Goal: Task Accomplishment & Management: Use online tool/utility

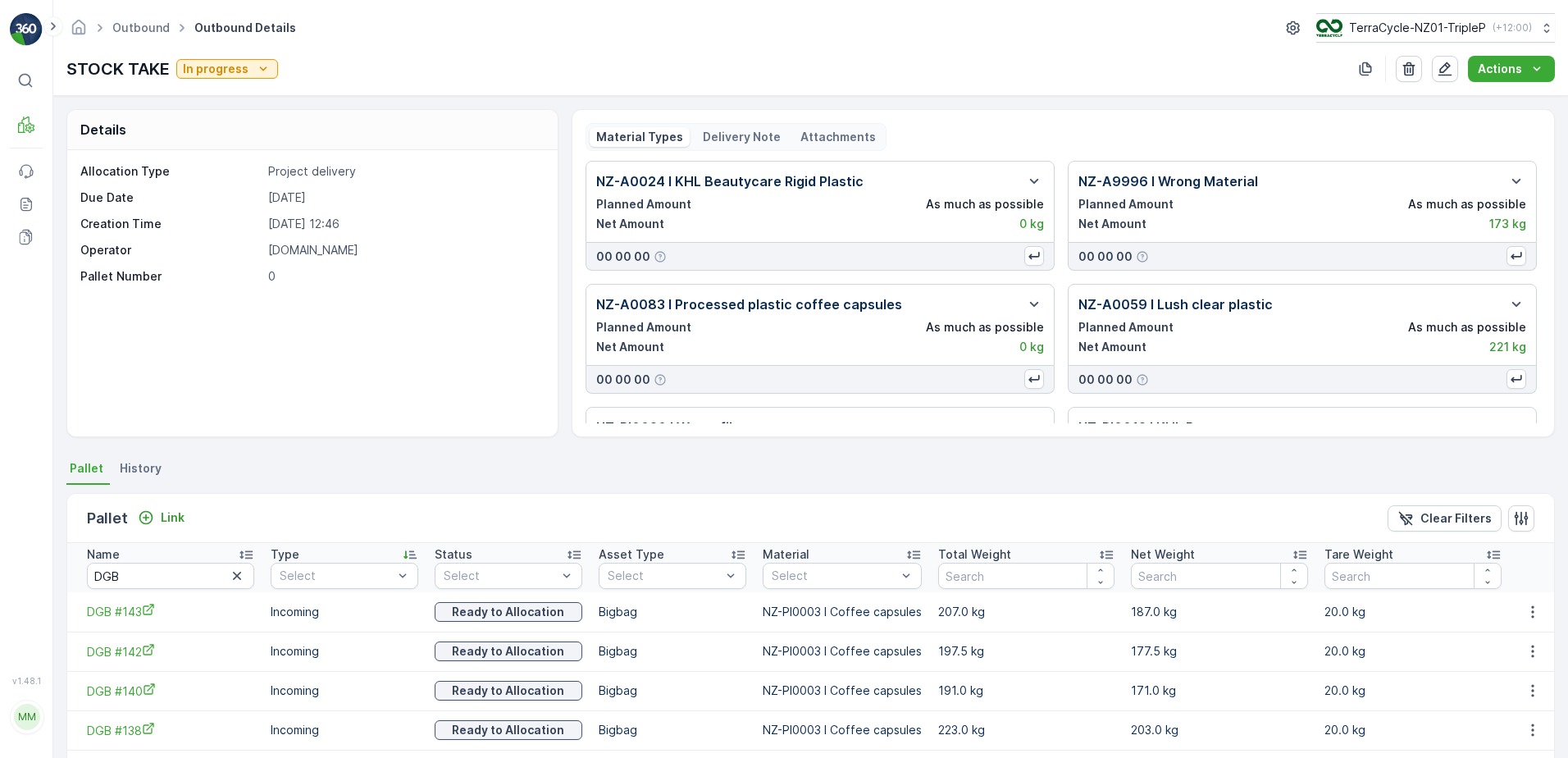
scroll to position [87, 0]
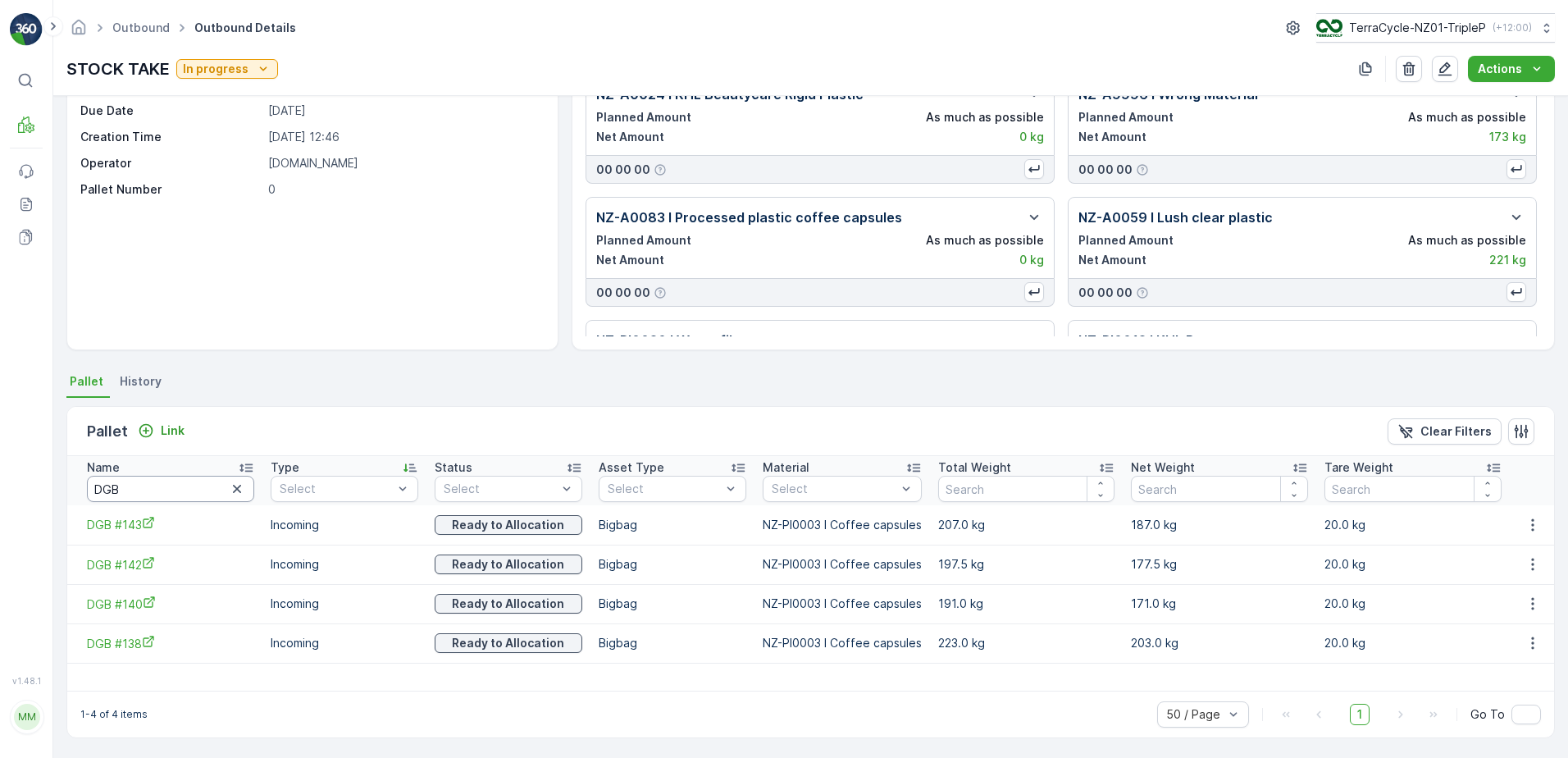
click at [151, 488] on input "DGB" at bounding box center [171, 488] width 168 height 26
type input "20515"
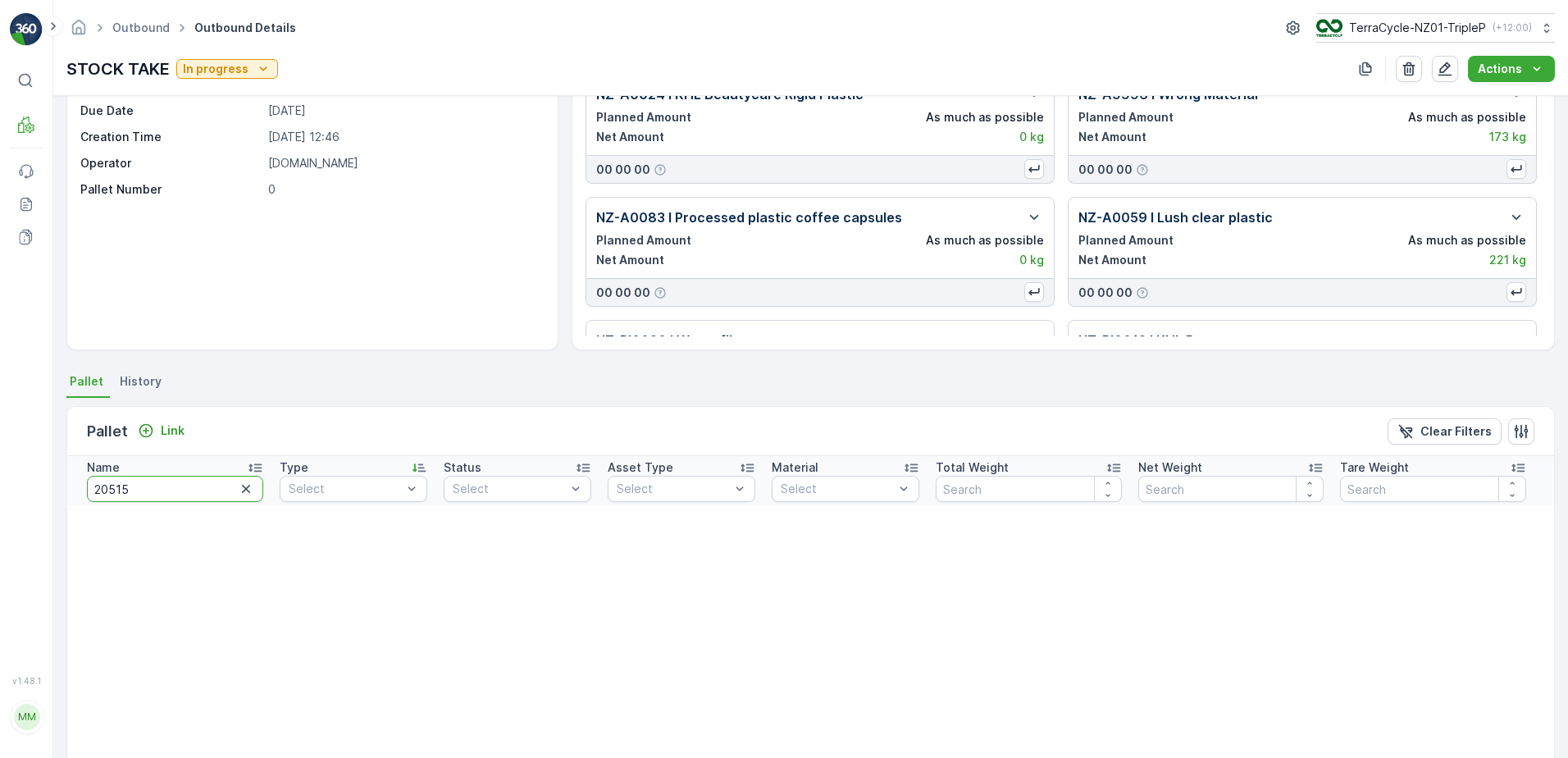
drag, startPoint x: 163, startPoint y: 485, endPoint x: 17, endPoint y: 463, distance: 147.6
click at [17, 463] on div "⌘B MRF Events Reports Documents v 1.48.1 MM [DOMAIN_NAME] [DOMAIN_NAME][EMAIL_A…" at bounding box center [784, 379] width 1568 height 758
type input "#5"
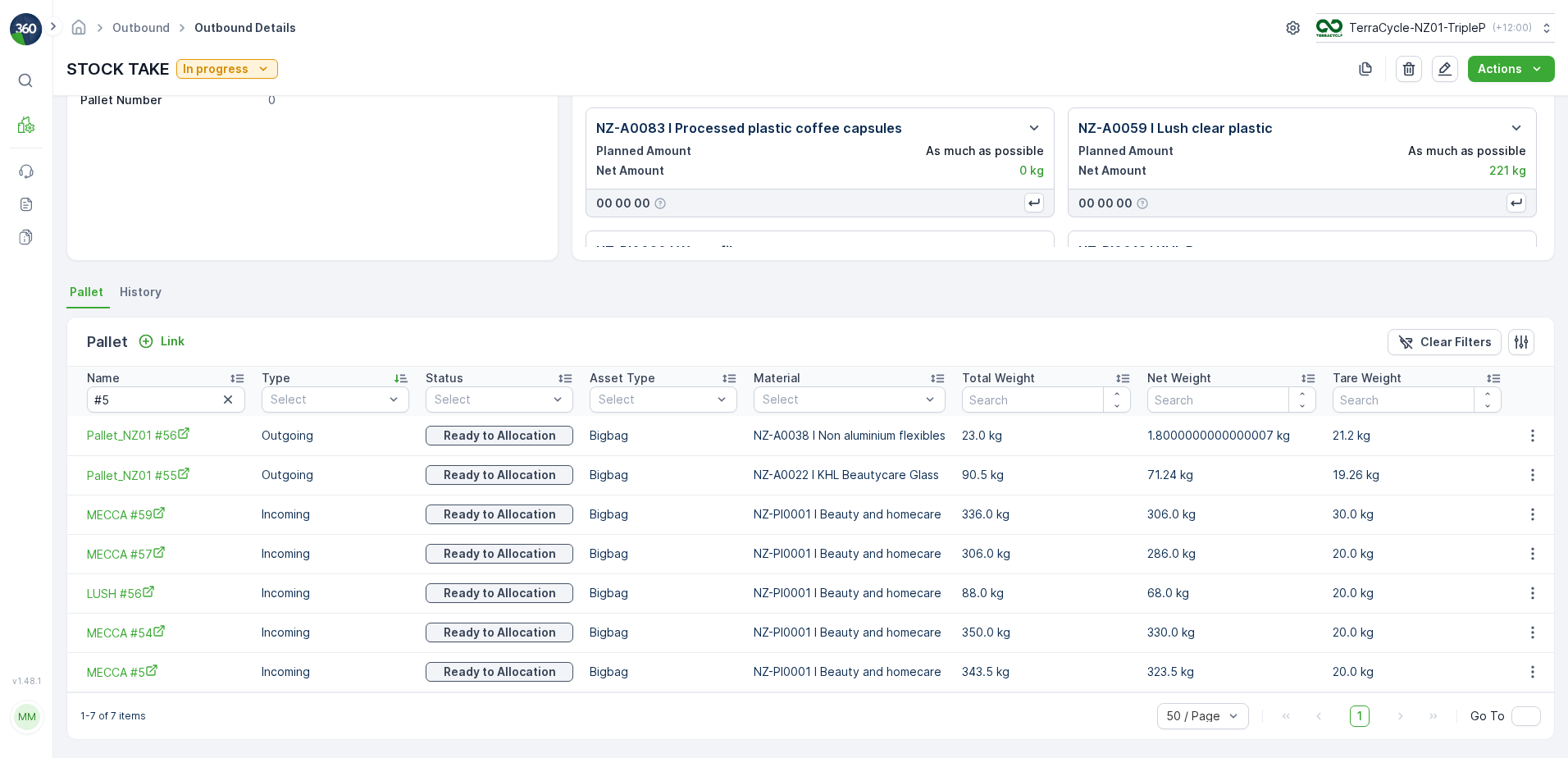
scroll to position [179, 0]
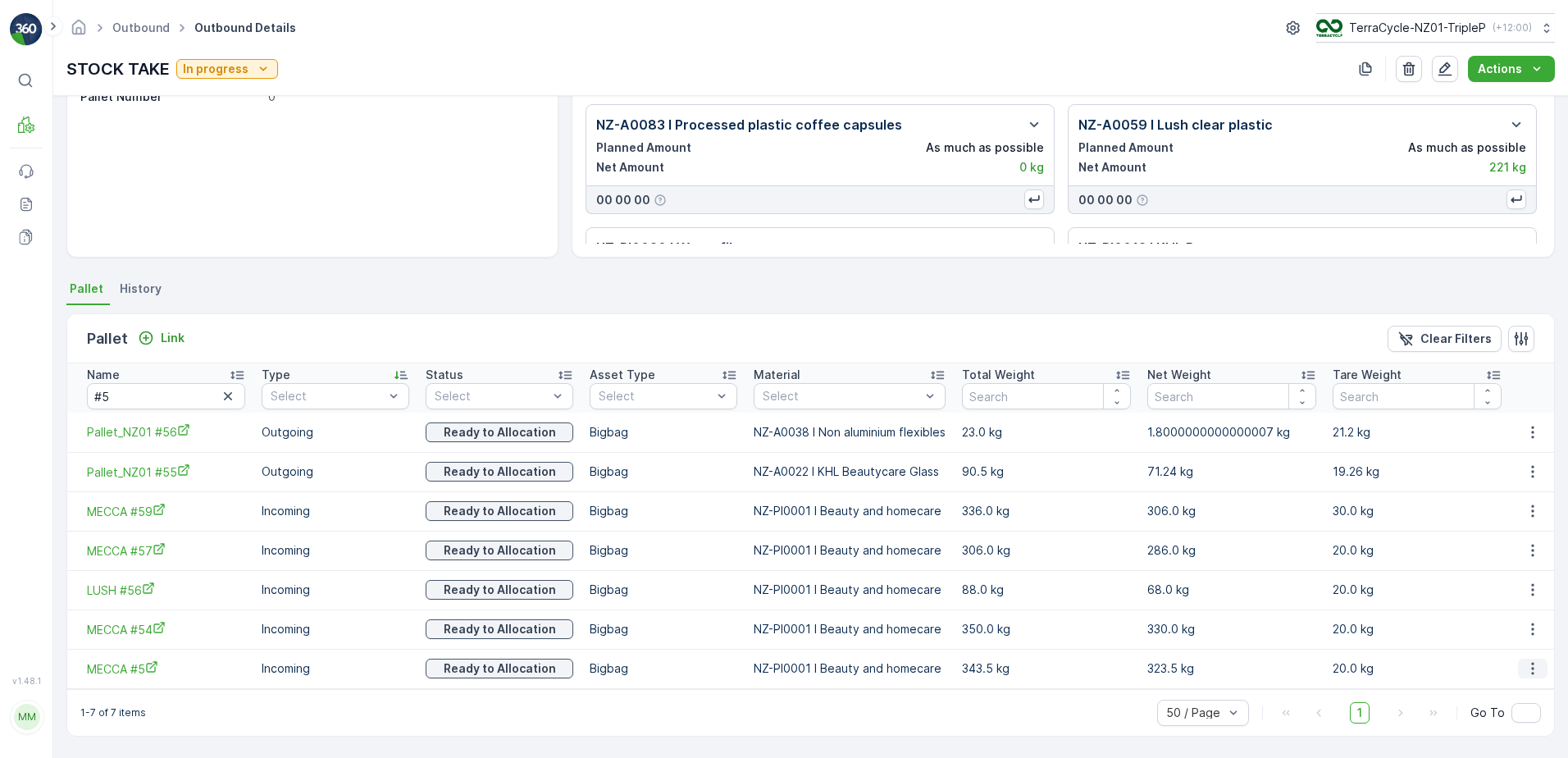
click at [1525, 669] on icon "button" at bounding box center [1532, 667] width 16 height 16
click at [1516, 717] on span "Unlink Pallet" at bounding box center [1499, 722] width 67 height 16
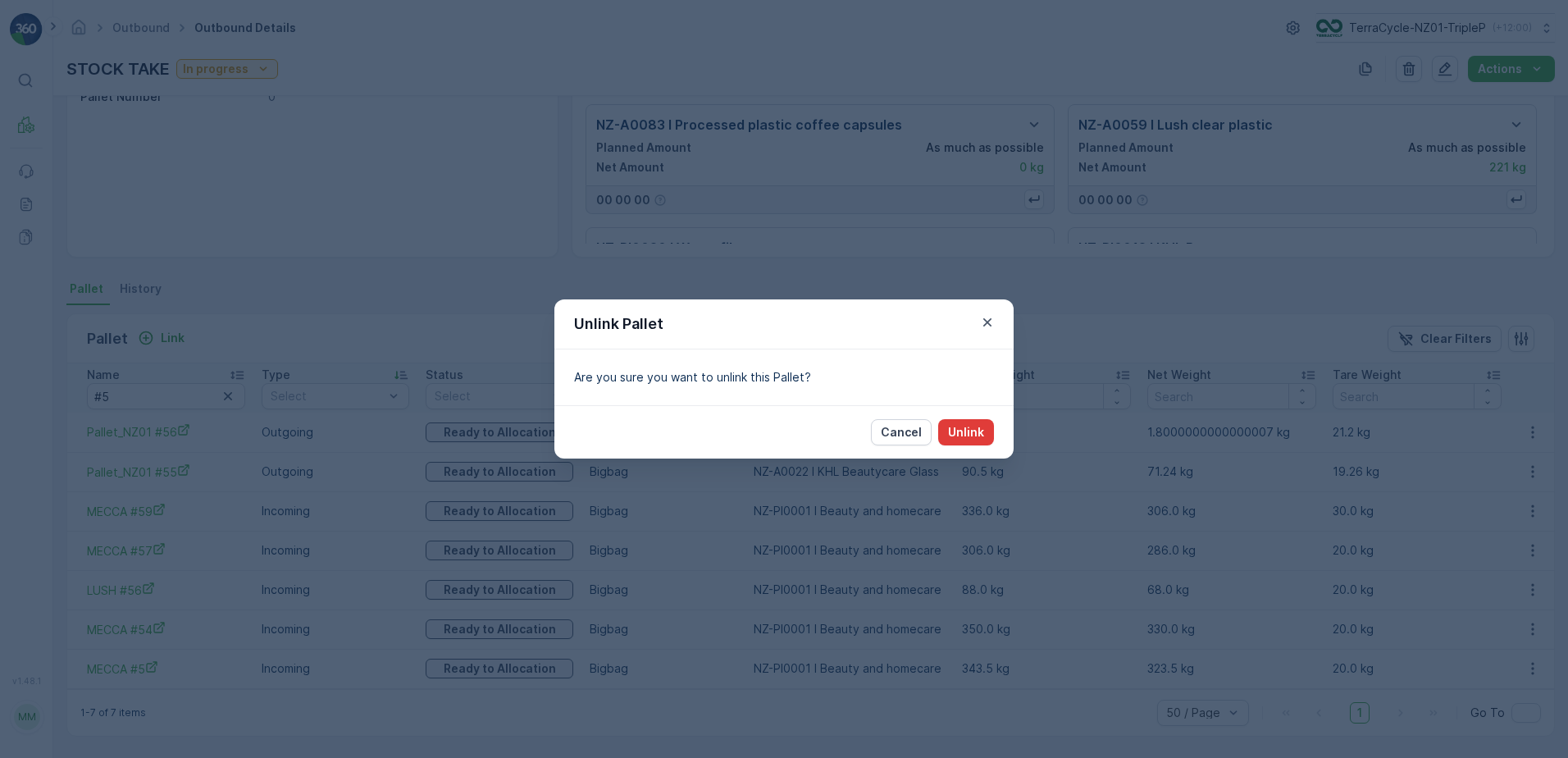
click at [974, 436] on p "Unlink" at bounding box center [966, 431] width 36 height 16
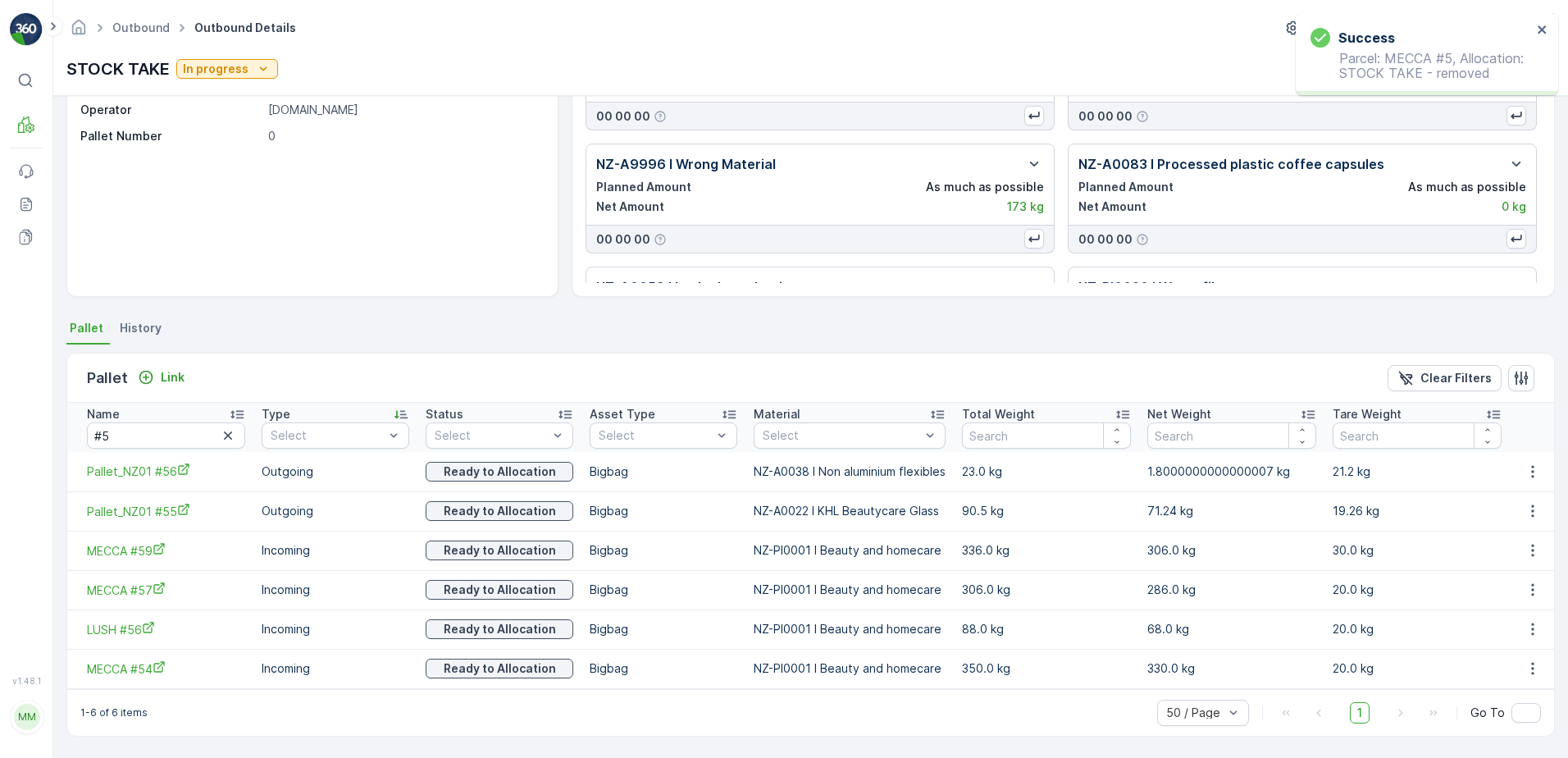
scroll to position [140, 0]
drag, startPoint x: 164, startPoint y: 439, endPoint x: 60, endPoint y: 420, distance: 105.7
click at [60, 420] on div "Details Allocation Type Project delivery Due Date [DATE] Creation Time [DATE] 1…" at bounding box center [811, 426] width 1515 height 662
type input "20501"
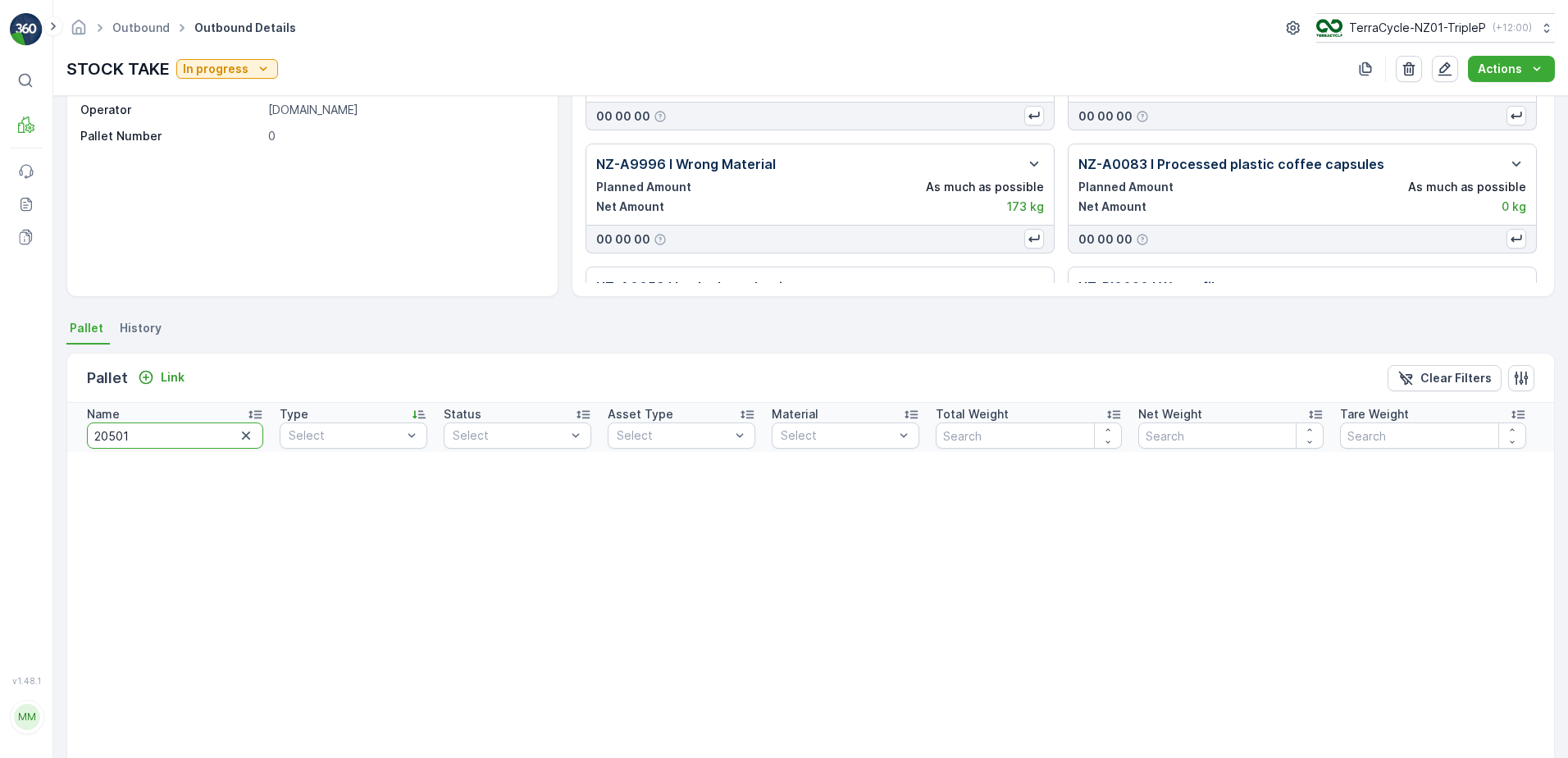
drag, startPoint x: 186, startPoint y: 445, endPoint x: 13, endPoint y: 415, distance: 175.6
click at [13, 415] on div "⌘B MRF Events Reports Documents v 1.48.1 MM [DOMAIN_NAME] [DOMAIN_NAME][EMAIL_A…" at bounding box center [784, 379] width 1568 height 758
type input "CORP #21"
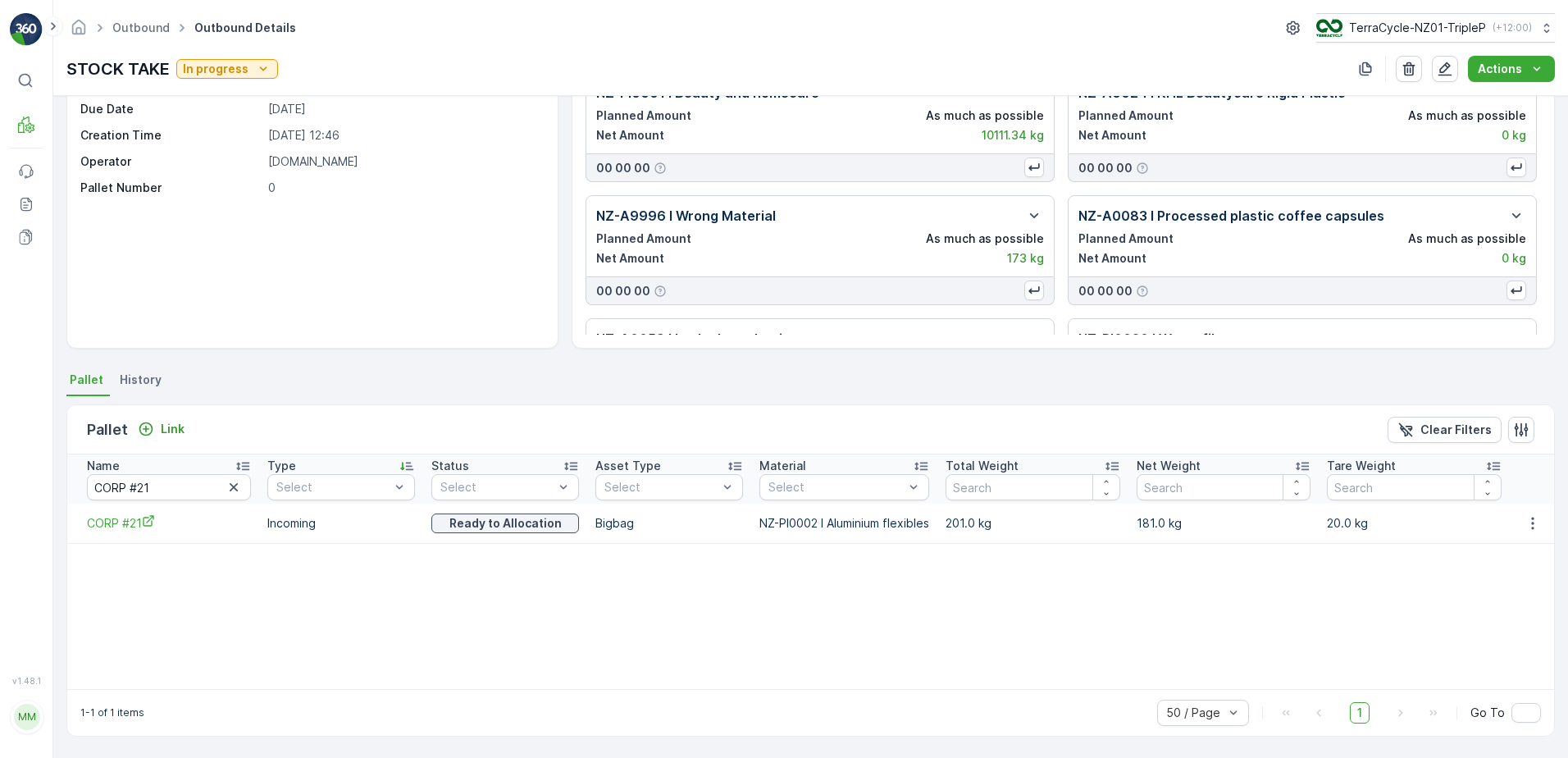
scroll to position [89, 0]
click at [1528, 520] on icon "button" at bounding box center [1532, 523] width 16 height 16
click at [1495, 585] on span "Unlink Pallet" at bounding box center [1499, 578] width 67 height 16
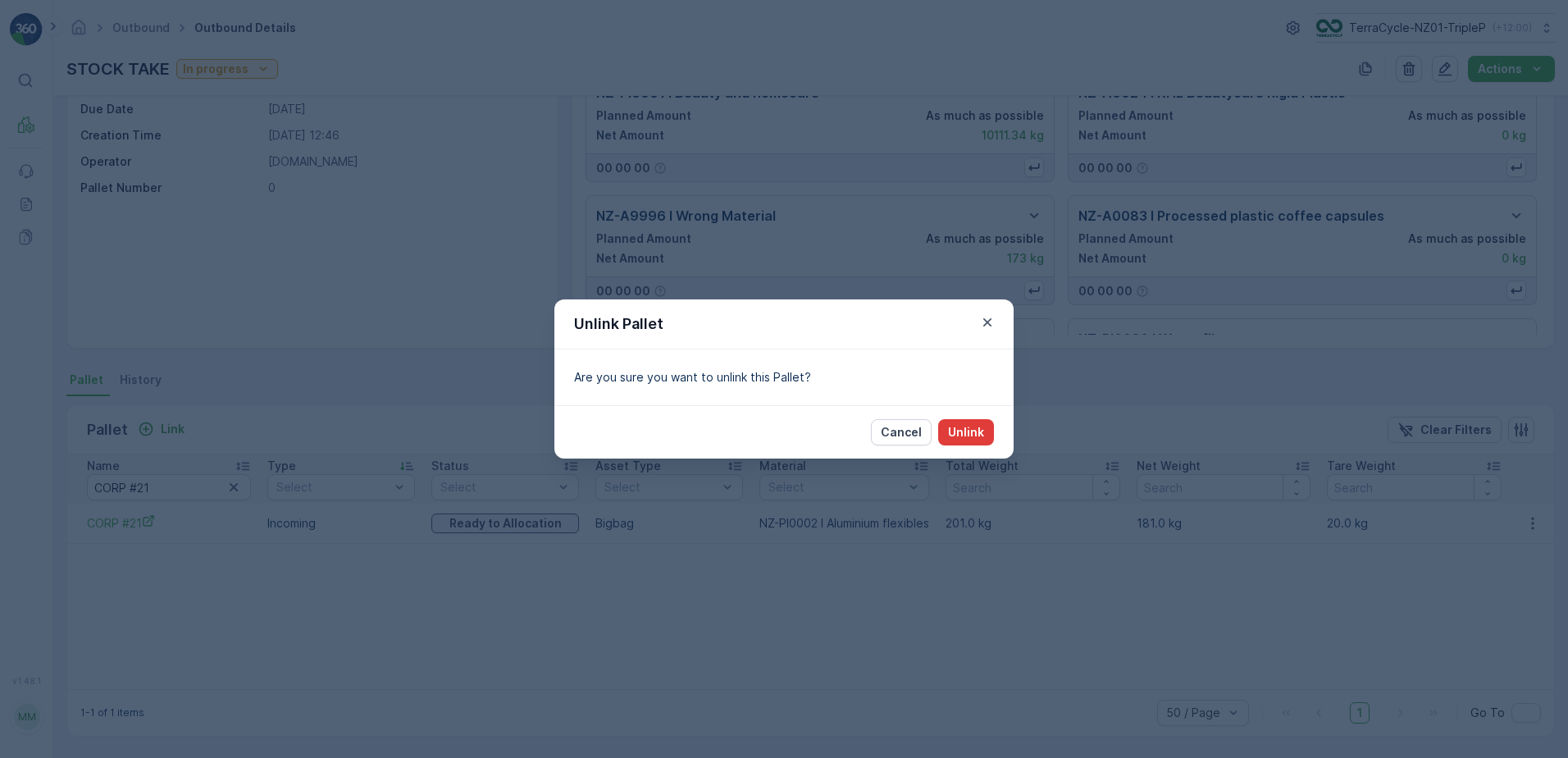
click at [982, 433] on p "Unlink" at bounding box center [966, 431] width 36 height 16
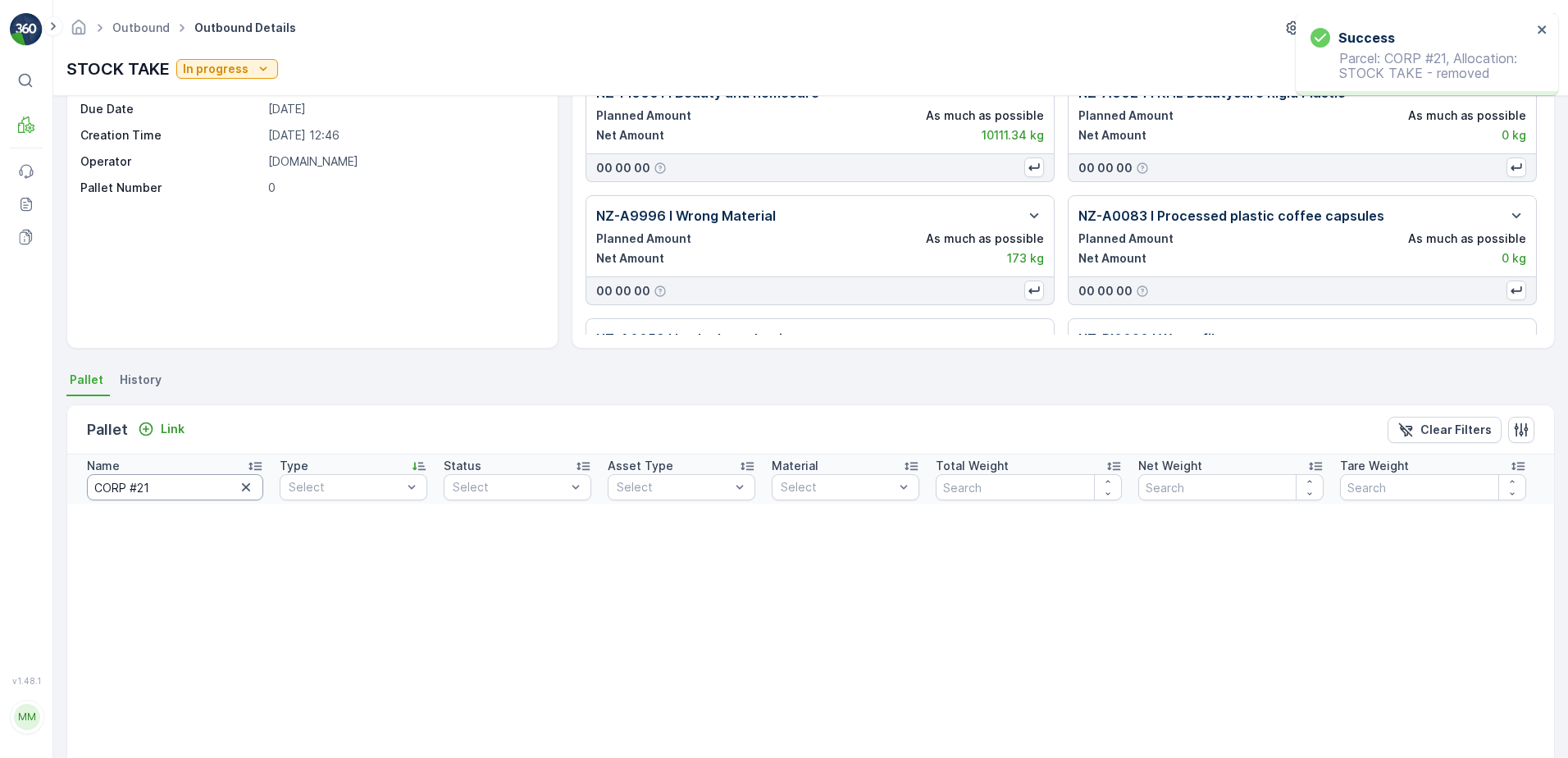
click at [181, 491] on input "CORP #21" at bounding box center [175, 486] width 176 height 26
type input "C"
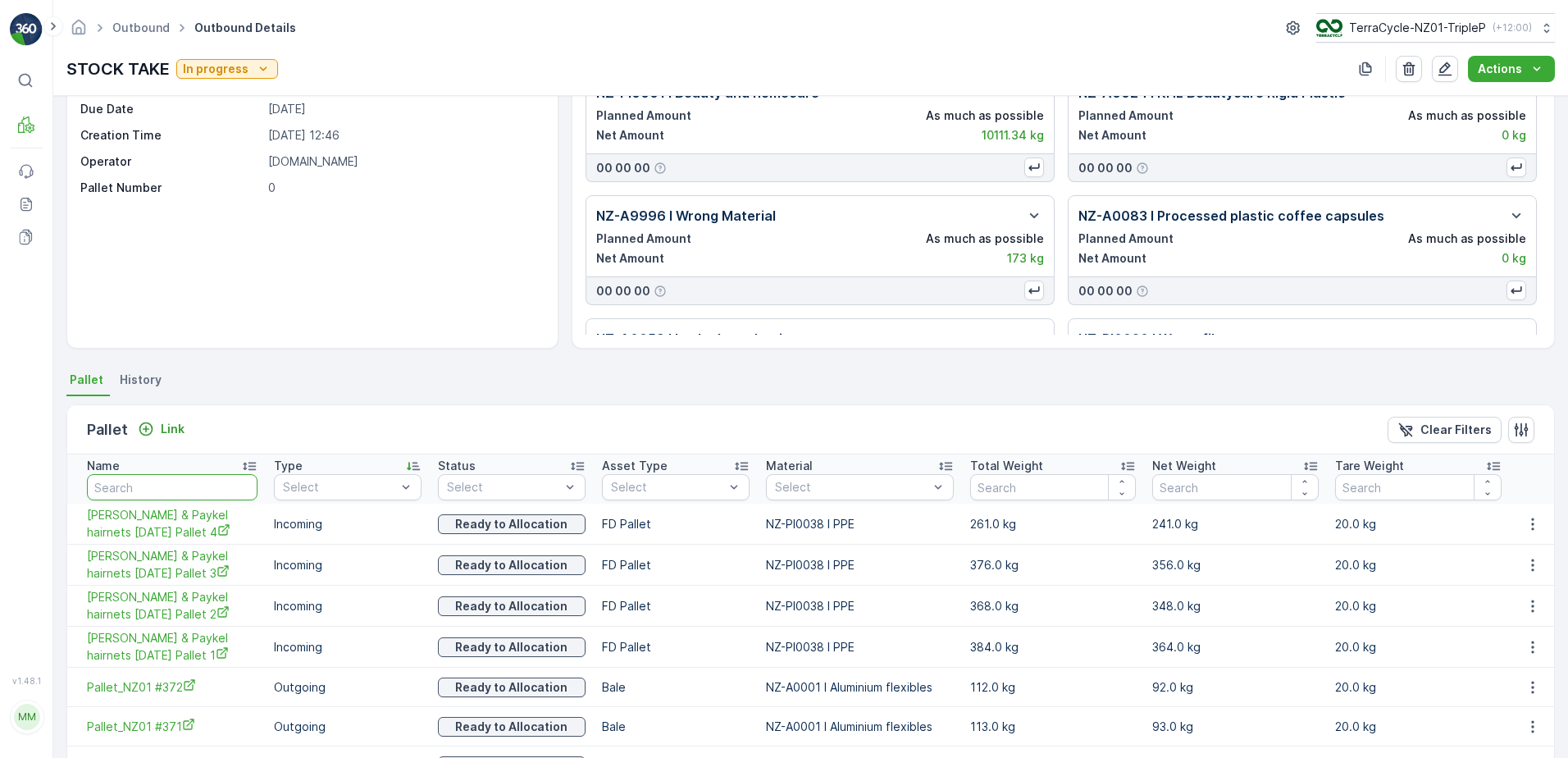
click at [179, 486] on input "text" at bounding box center [173, 486] width 171 height 26
type input "MECCA #21"
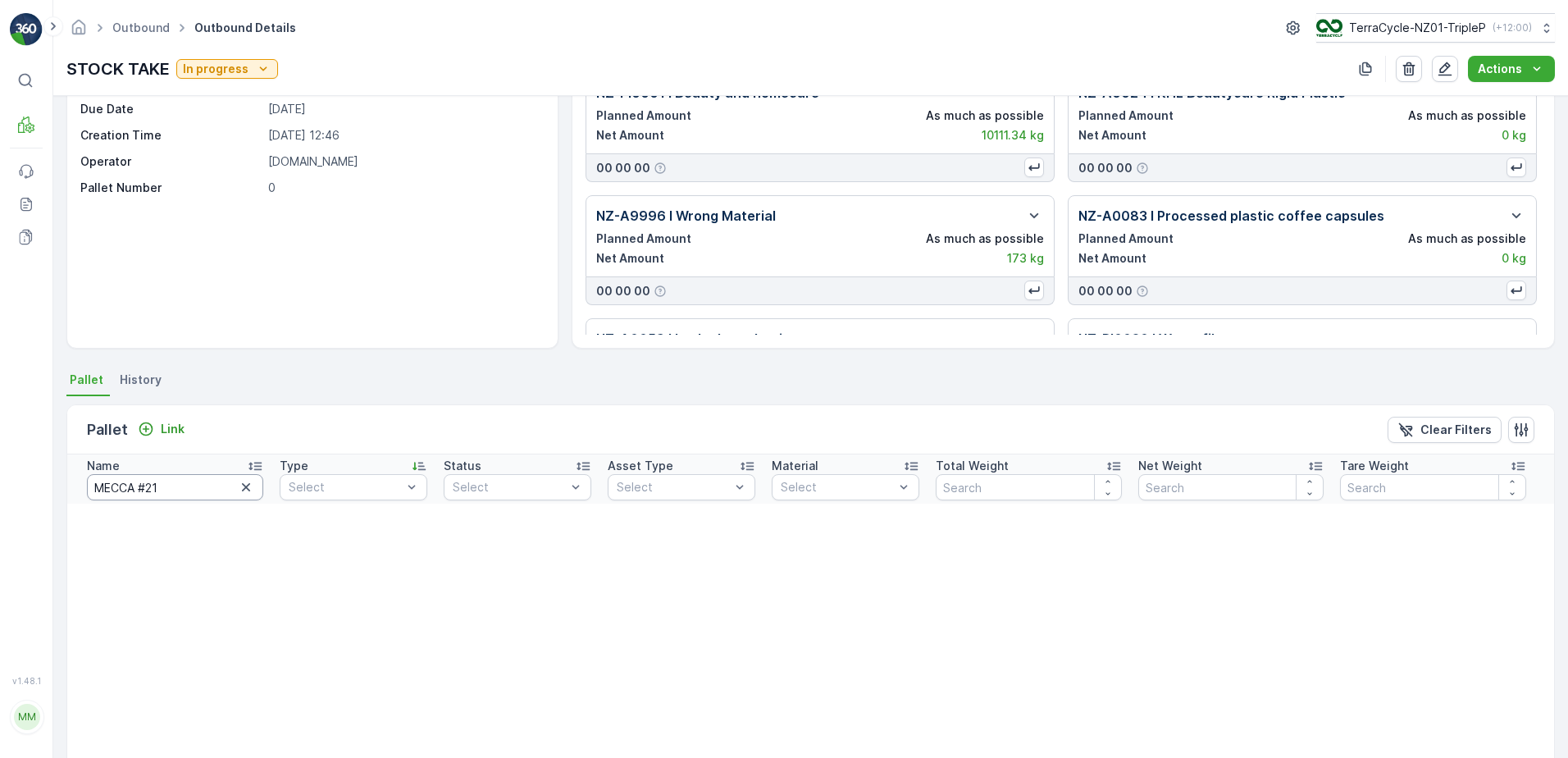
click at [192, 494] on input "MECCA #21" at bounding box center [175, 486] width 176 height 26
type input "MECCA #22"
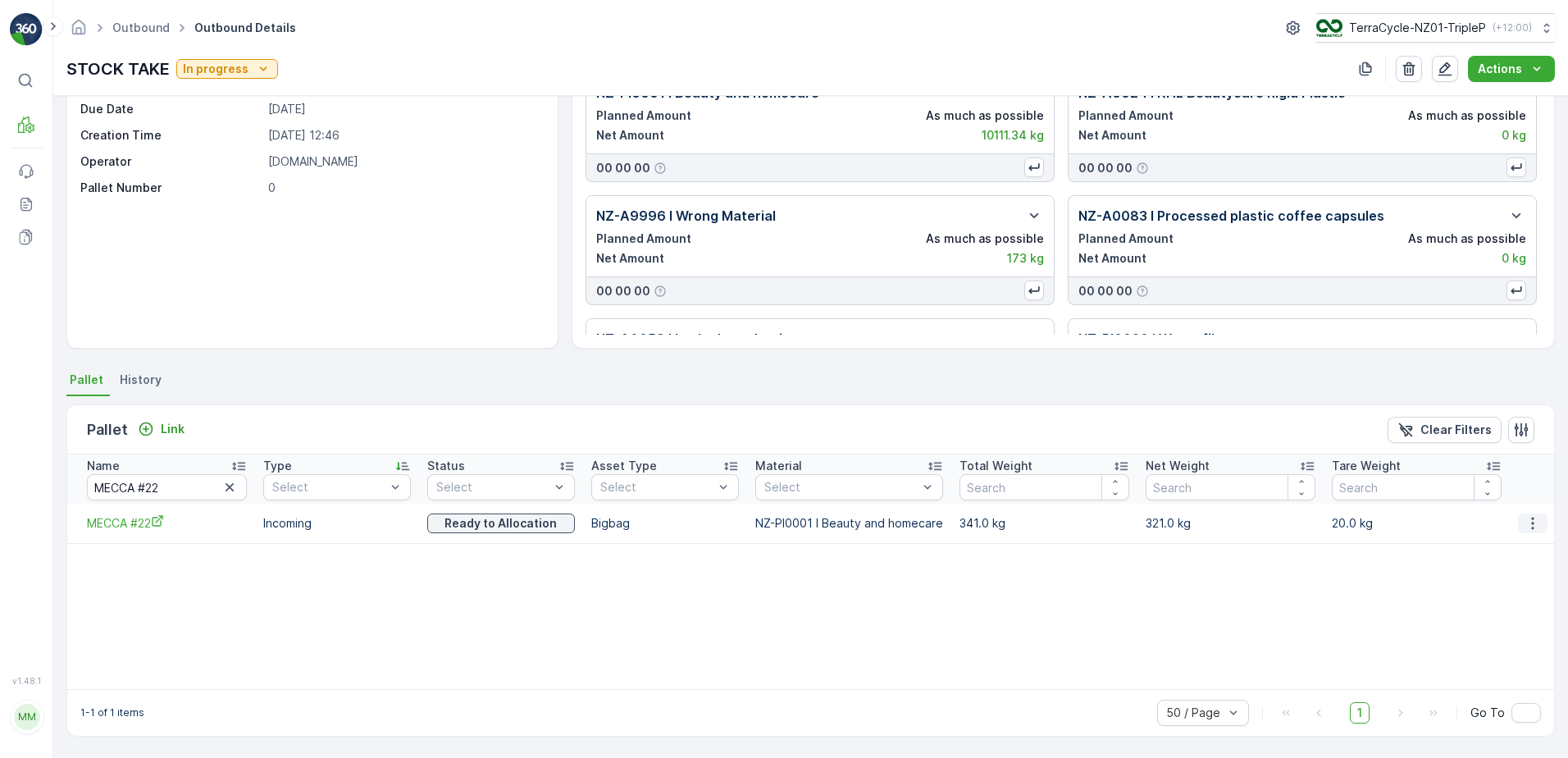
click at [1526, 515] on icon "button" at bounding box center [1532, 523] width 16 height 16
click at [1525, 577] on span "Unlink Pallet" at bounding box center [1499, 578] width 67 height 16
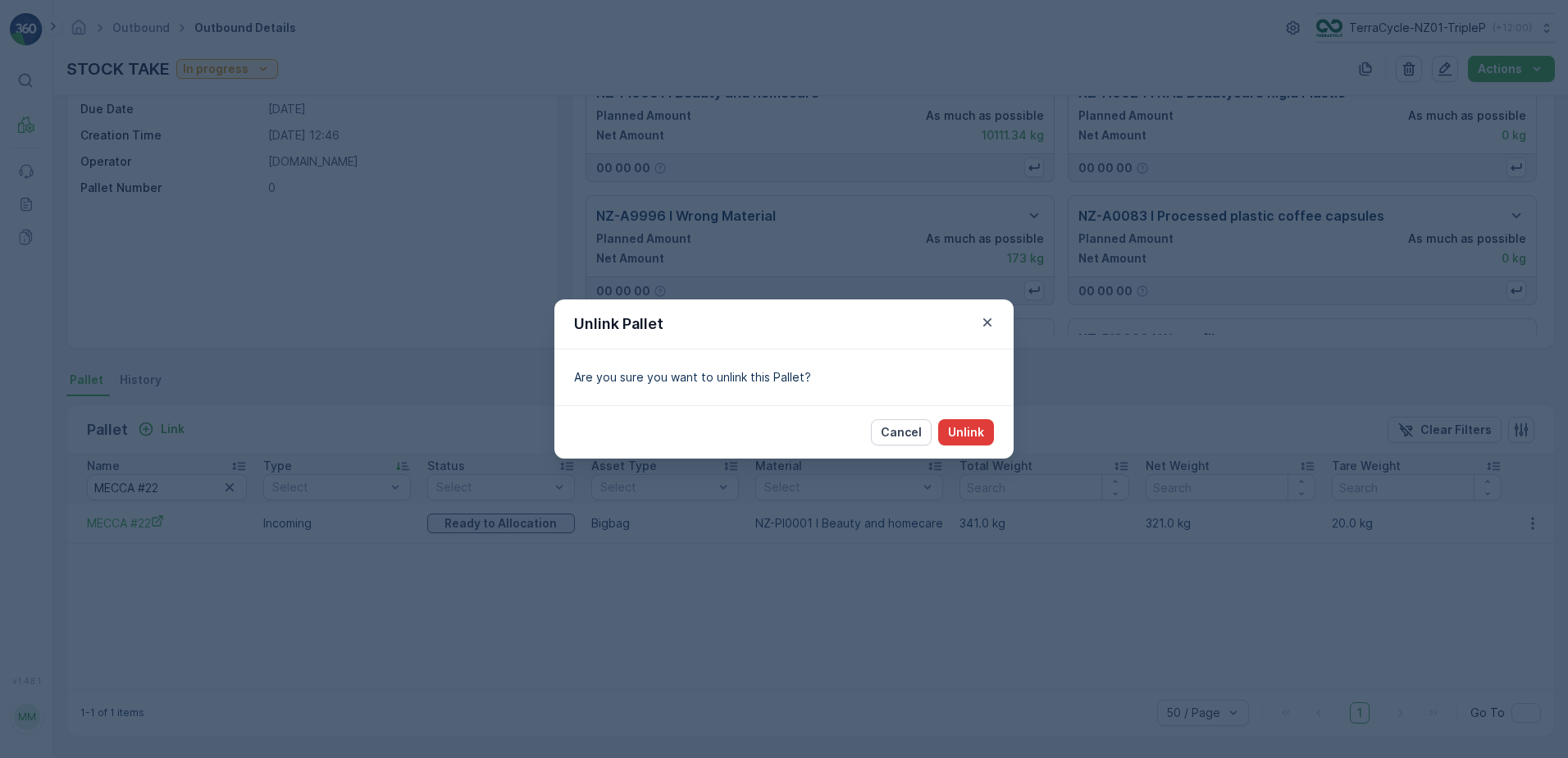
click at [960, 439] on p "Unlink" at bounding box center [966, 431] width 36 height 16
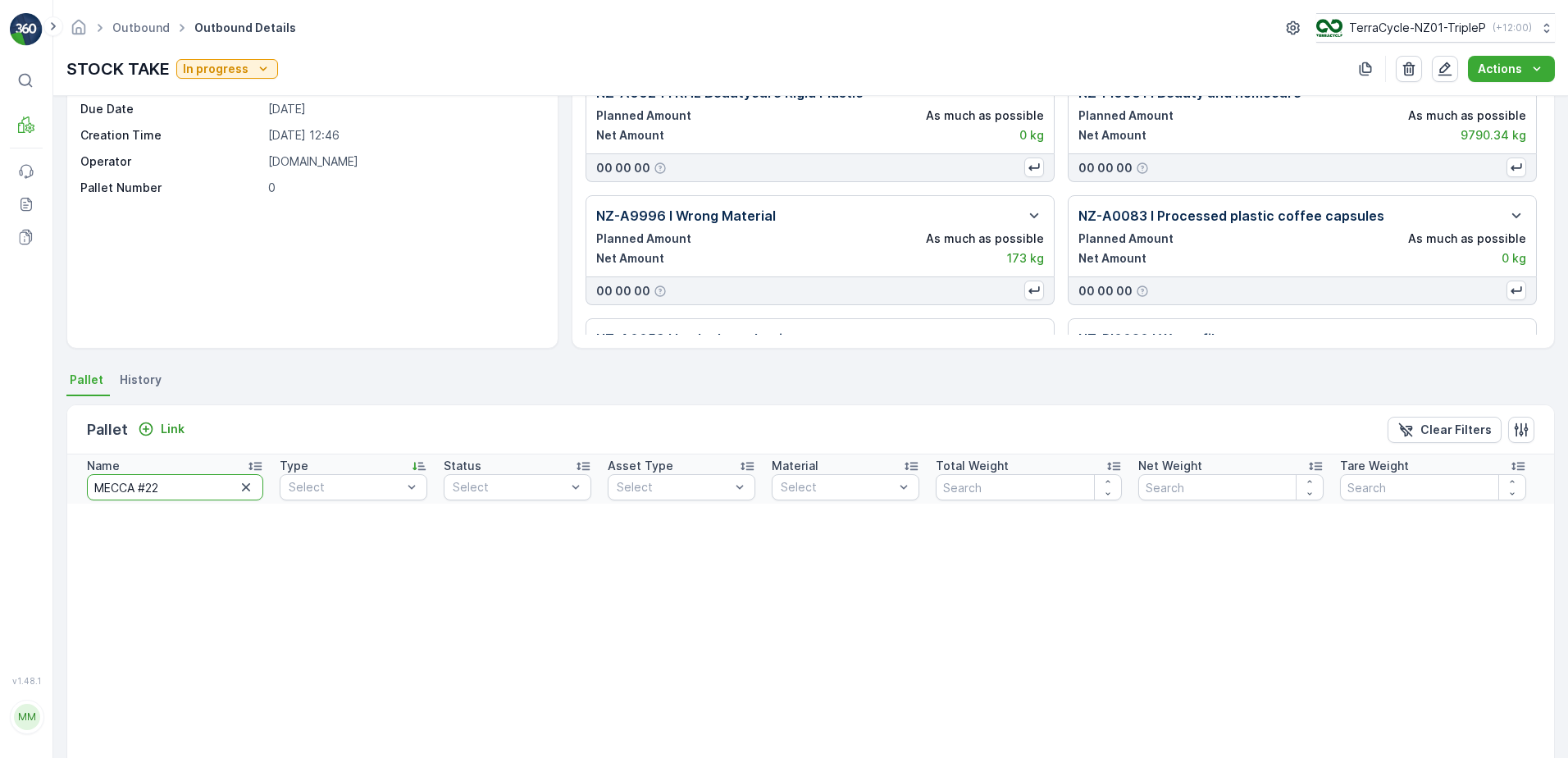
drag, startPoint x: 168, startPoint y: 495, endPoint x: 9, endPoint y: 491, distance: 159.1
click at [9, 491] on div "⌘B MRF Events Reports Documents v 1.48.1 MM [DOMAIN_NAME] [DOMAIN_NAME][EMAIL_A…" at bounding box center [784, 379] width 1568 height 758
type input "20516"
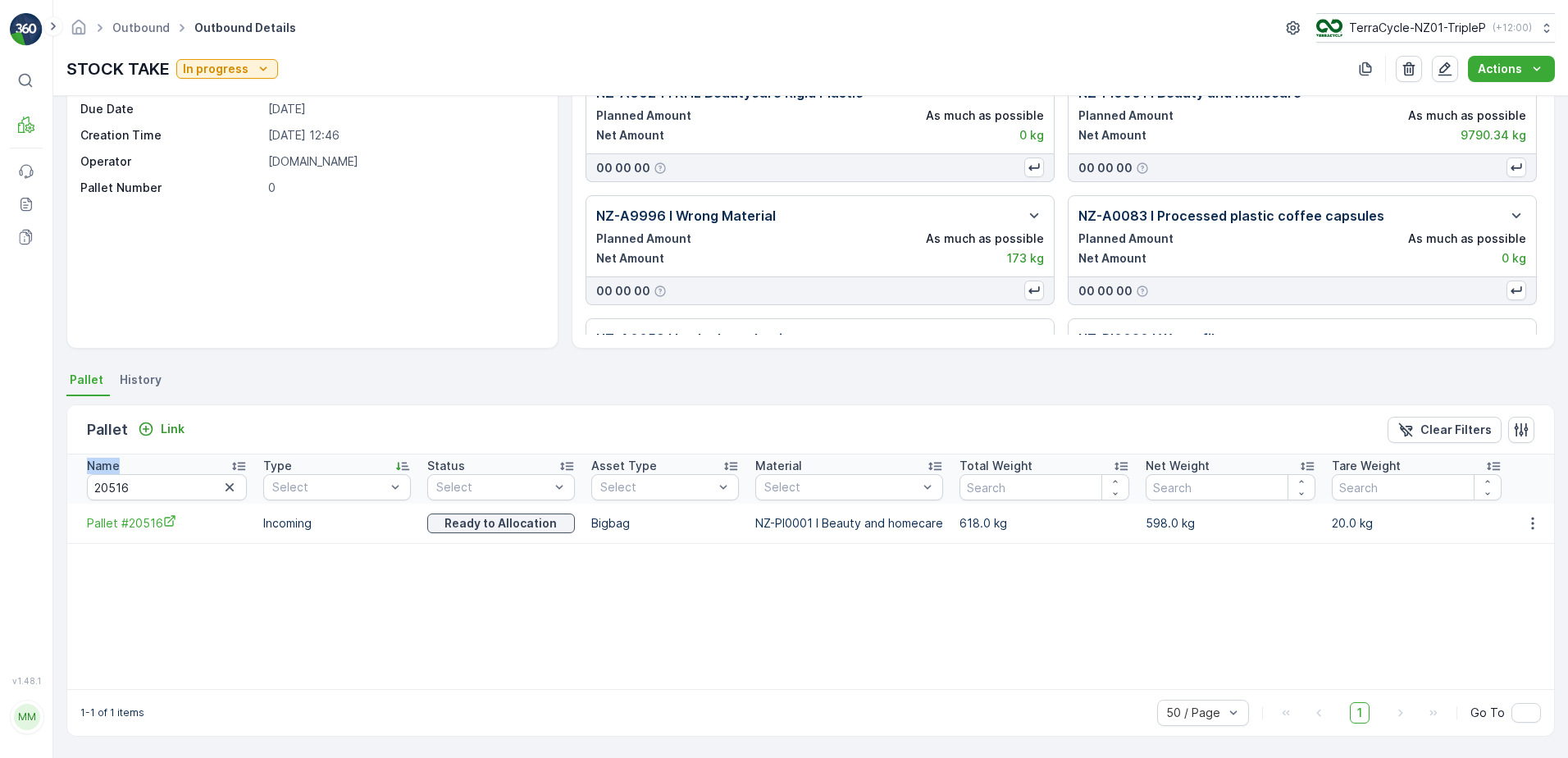
drag, startPoint x: 169, startPoint y: 502, endPoint x: 63, endPoint y: 473, distance: 109.9
click at [63, 473] on div "Details Allocation Type Project delivery Due Date [DATE] Creation Time [DATE] 1…" at bounding box center [811, 426] width 1515 height 662
click at [146, 492] on input "20516" at bounding box center [167, 486] width 160 height 26
click at [147, 492] on input "20516" at bounding box center [167, 486] width 160 height 26
click at [147, 492] on input "20516" at bounding box center [167, 486] width 160 height 26
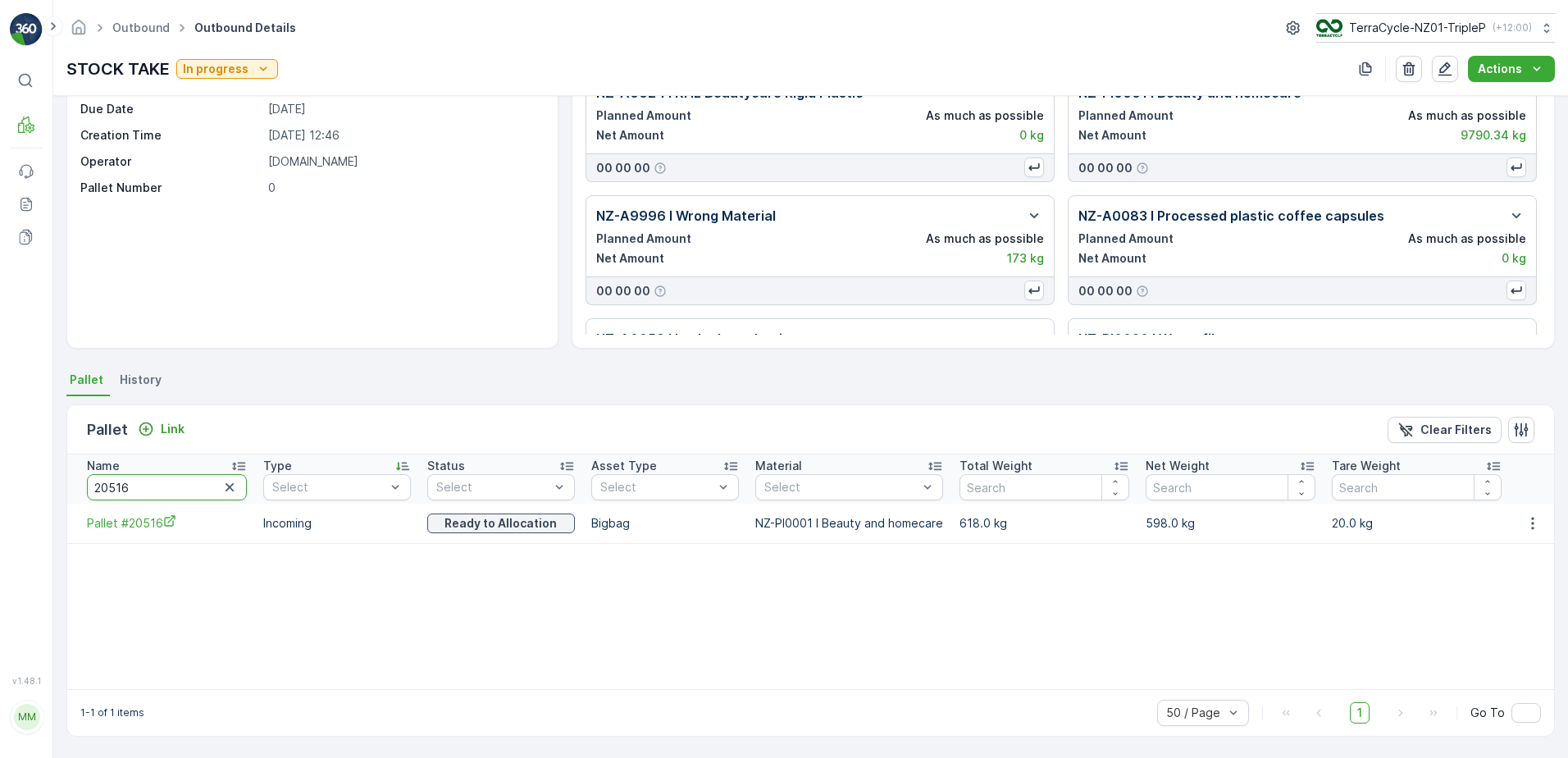
click at [147, 492] on input "20516" at bounding box center [167, 486] width 160 height 26
type input "#"
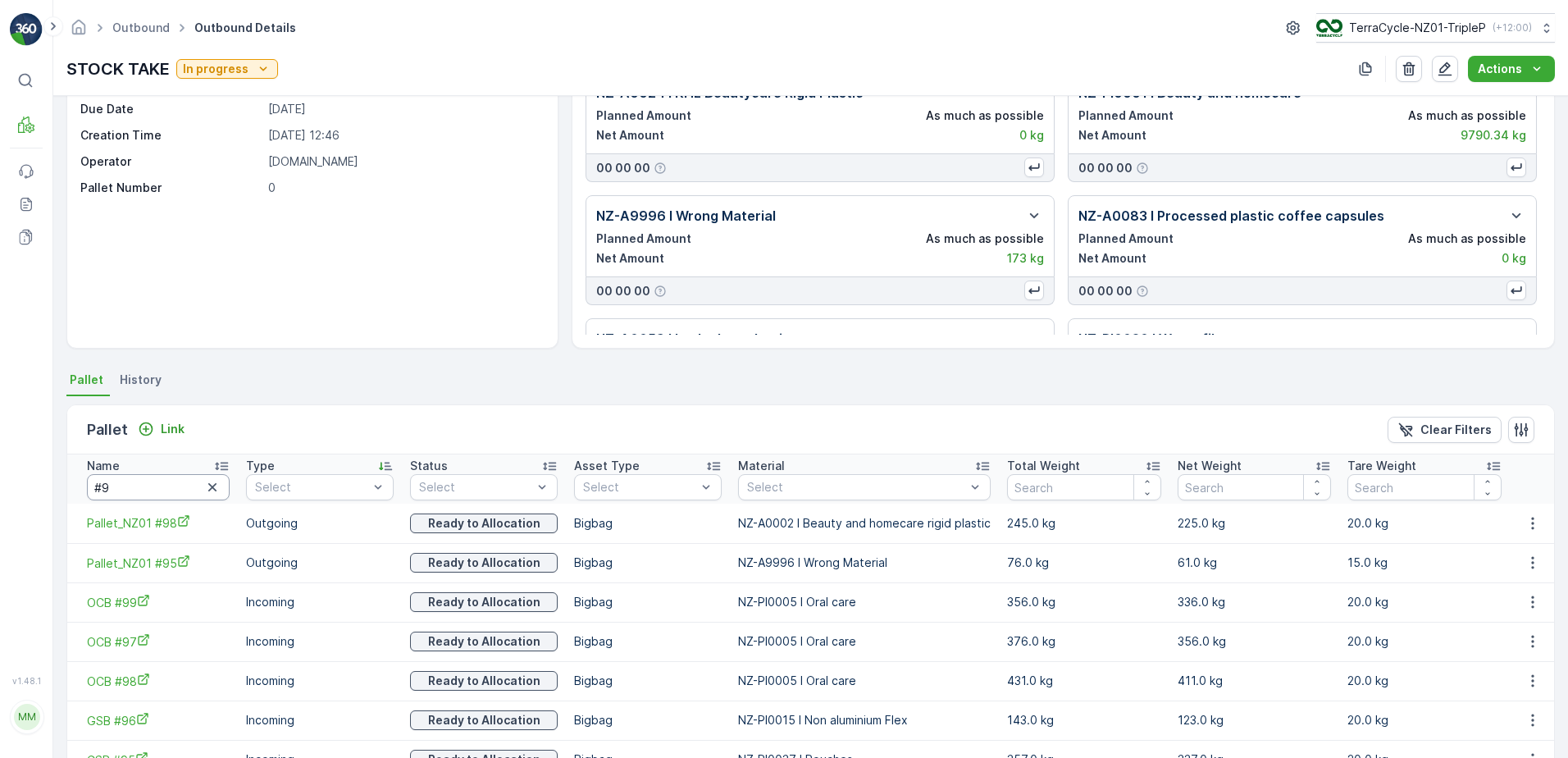
click at [151, 483] on input "#9" at bounding box center [158, 486] width 143 height 26
type input "#95"
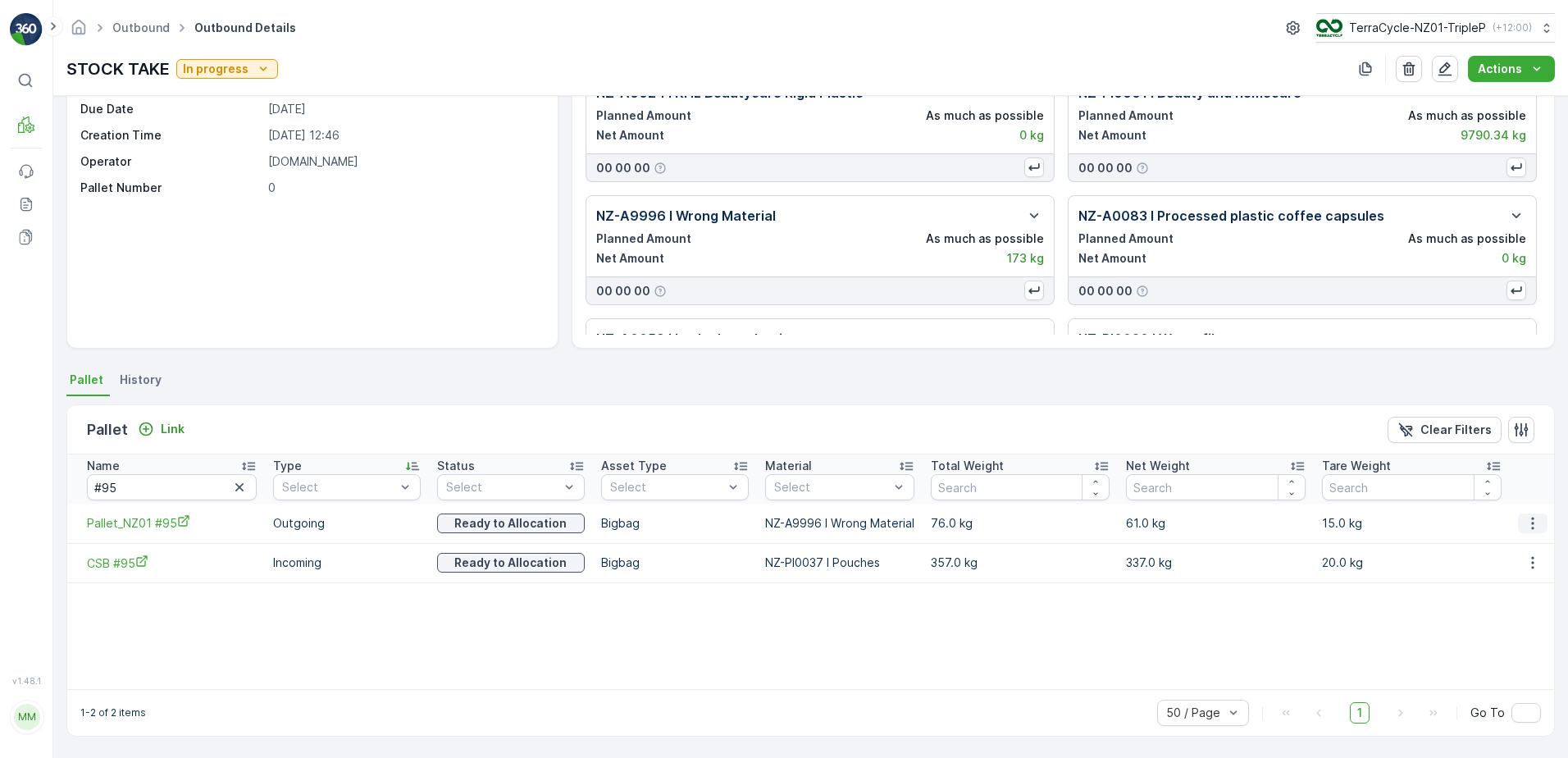
click at [1532, 522] on icon "button" at bounding box center [1532, 523] width 3 height 13
click at [1506, 585] on span "Unlink Pallet" at bounding box center [1499, 578] width 67 height 16
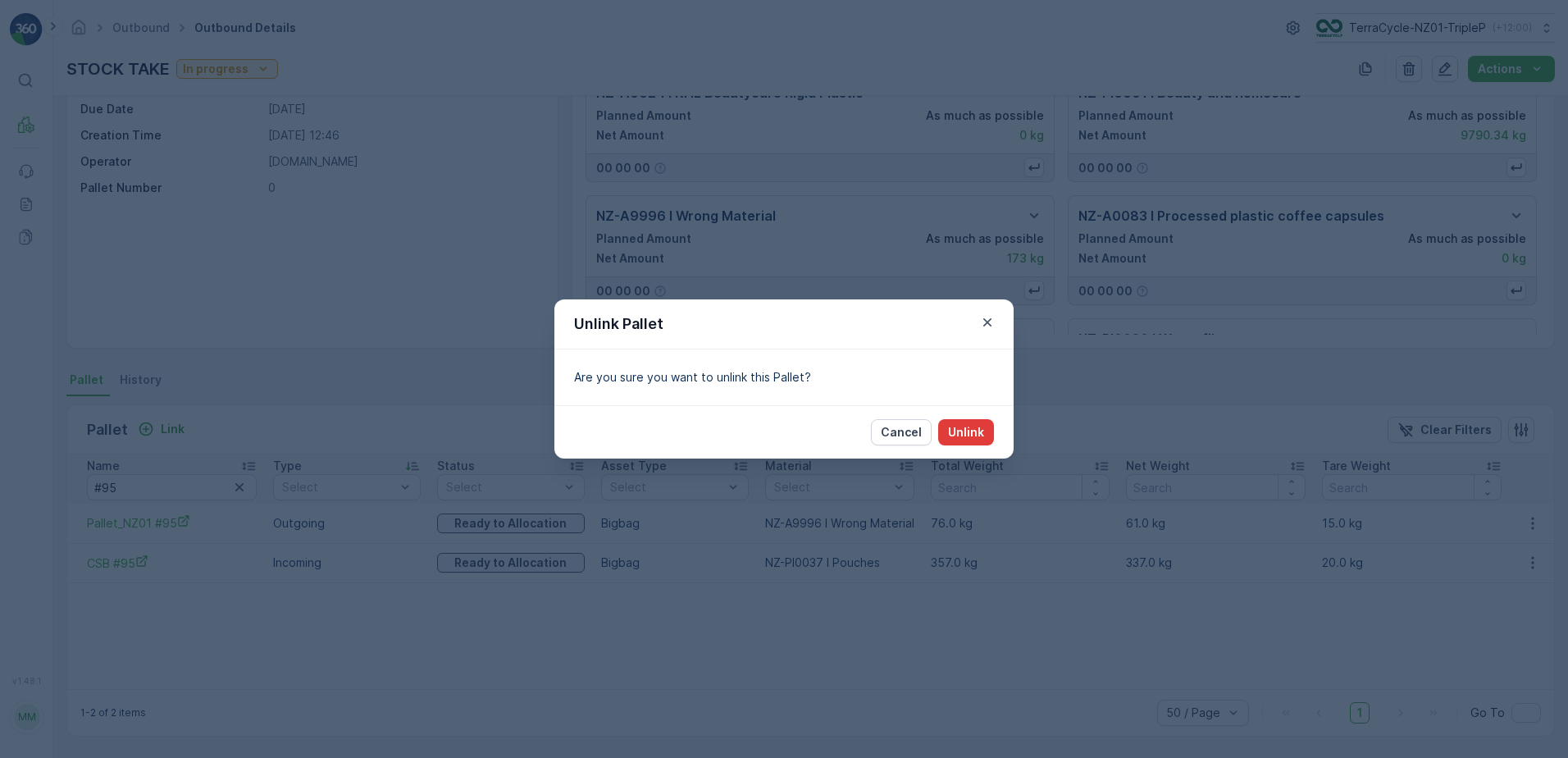
click at [981, 431] on p "Unlink" at bounding box center [966, 431] width 36 height 16
